Goal: Task Accomplishment & Management: Manage account settings

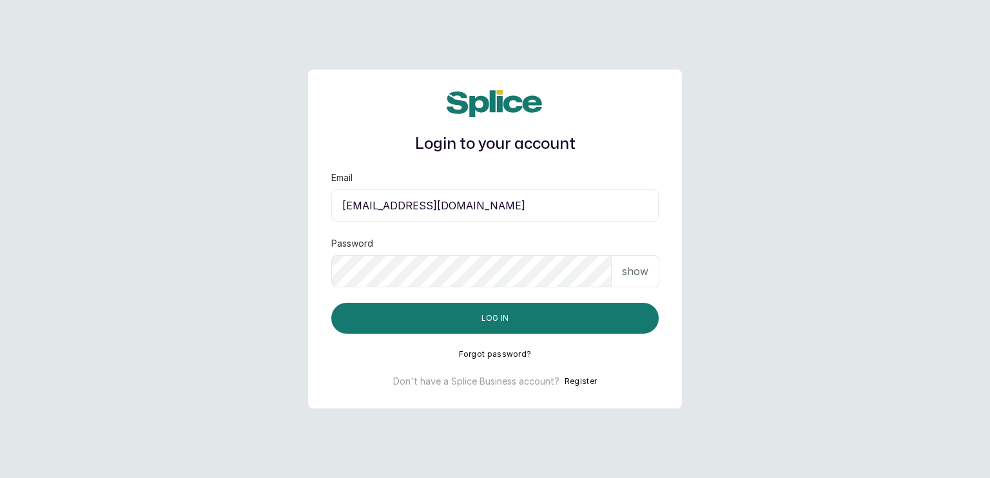
click at [466, 205] on input "[EMAIL_ADDRESS][DOMAIN_NAME]" at bounding box center [495, 206] width 328 height 32
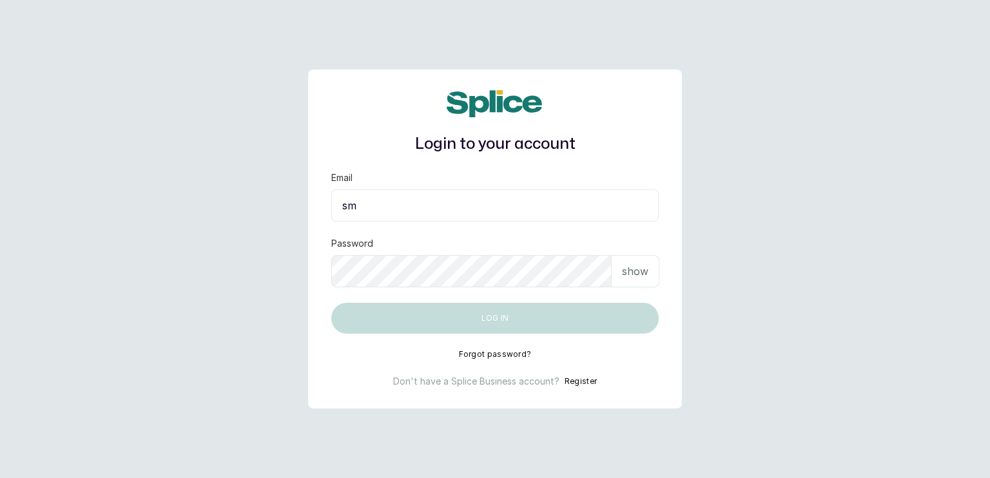
type input "m"
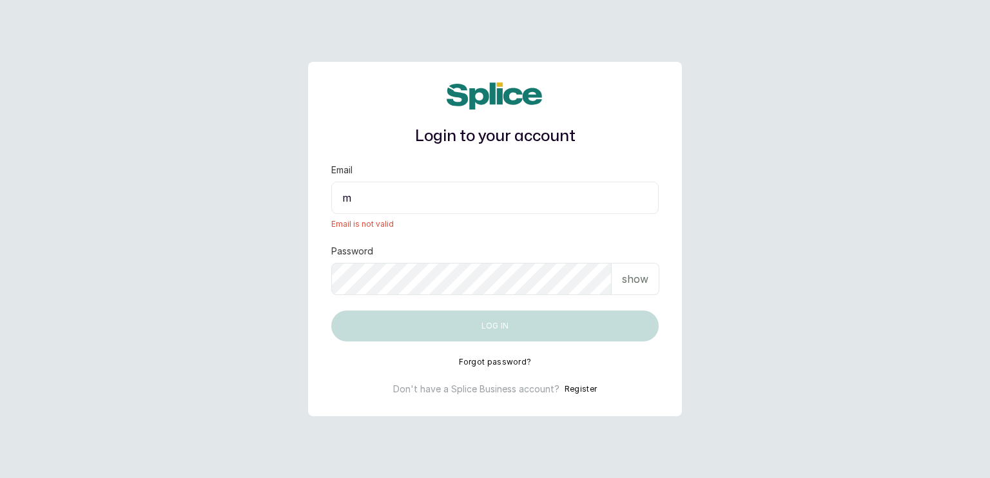
click at [466, 205] on input "m" at bounding box center [495, 198] width 328 height 32
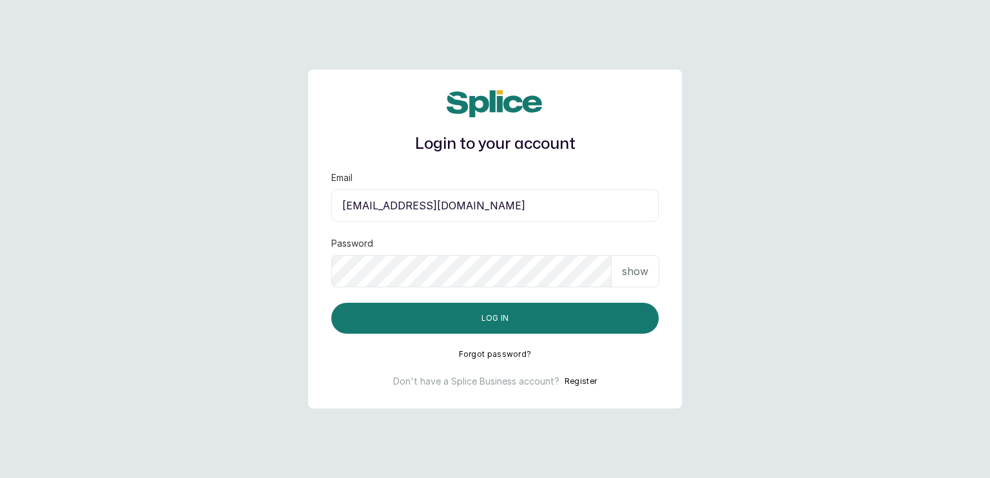
type input "[EMAIL_ADDRESS][DOMAIN_NAME]"
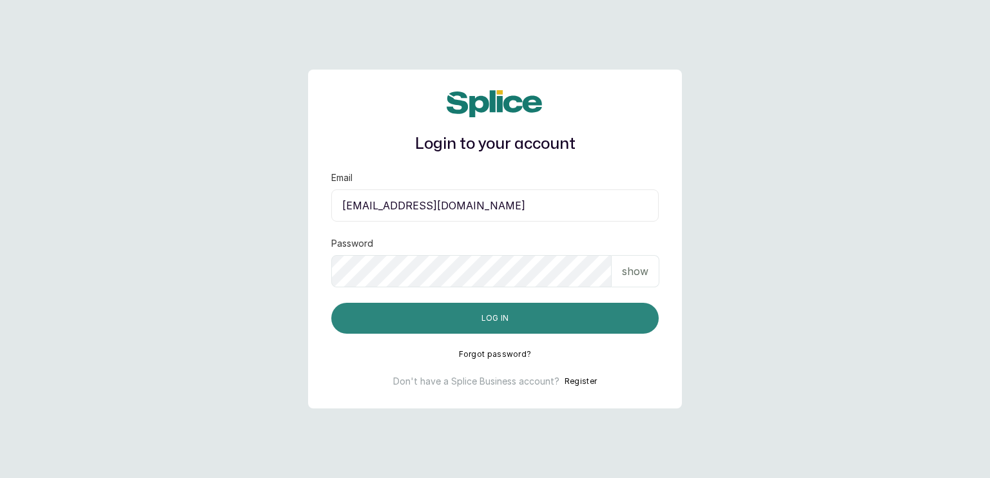
click at [588, 328] on button "Log in" at bounding box center [495, 318] width 328 height 31
